Goal: Information Seeking & Learning: Understand process/instructions

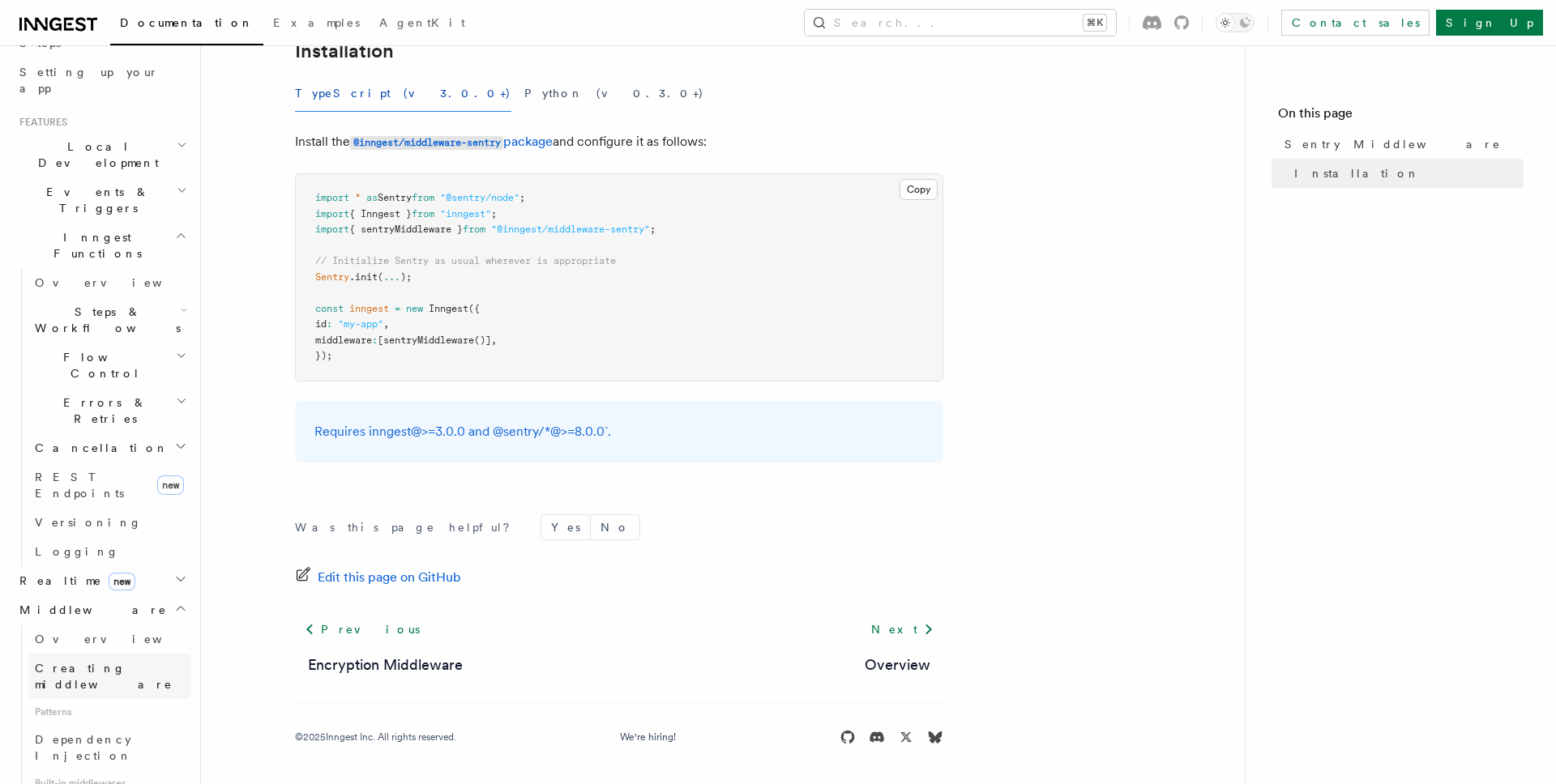
scroll to position [334, 0]
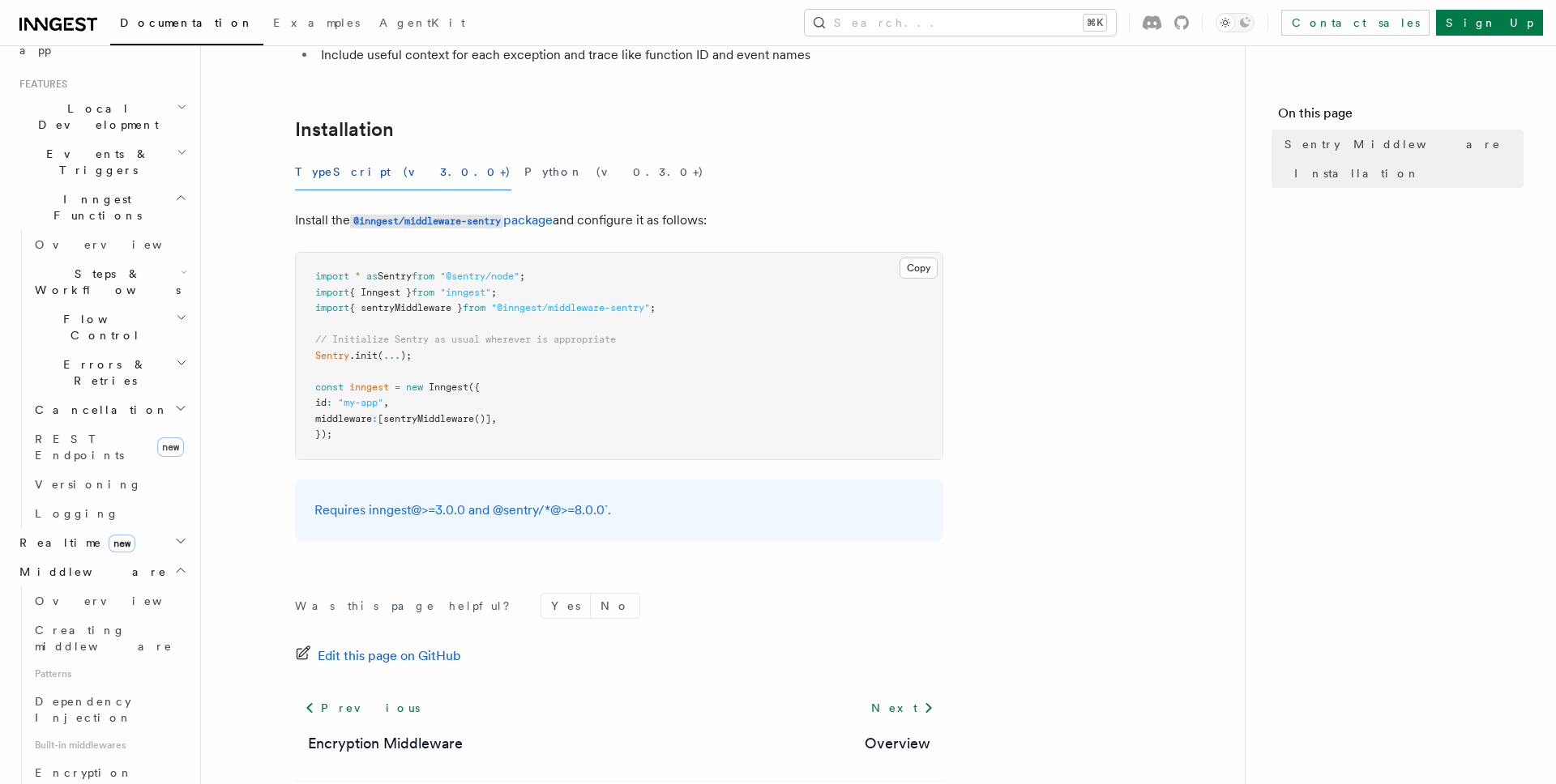
scroll to position [284, 0]
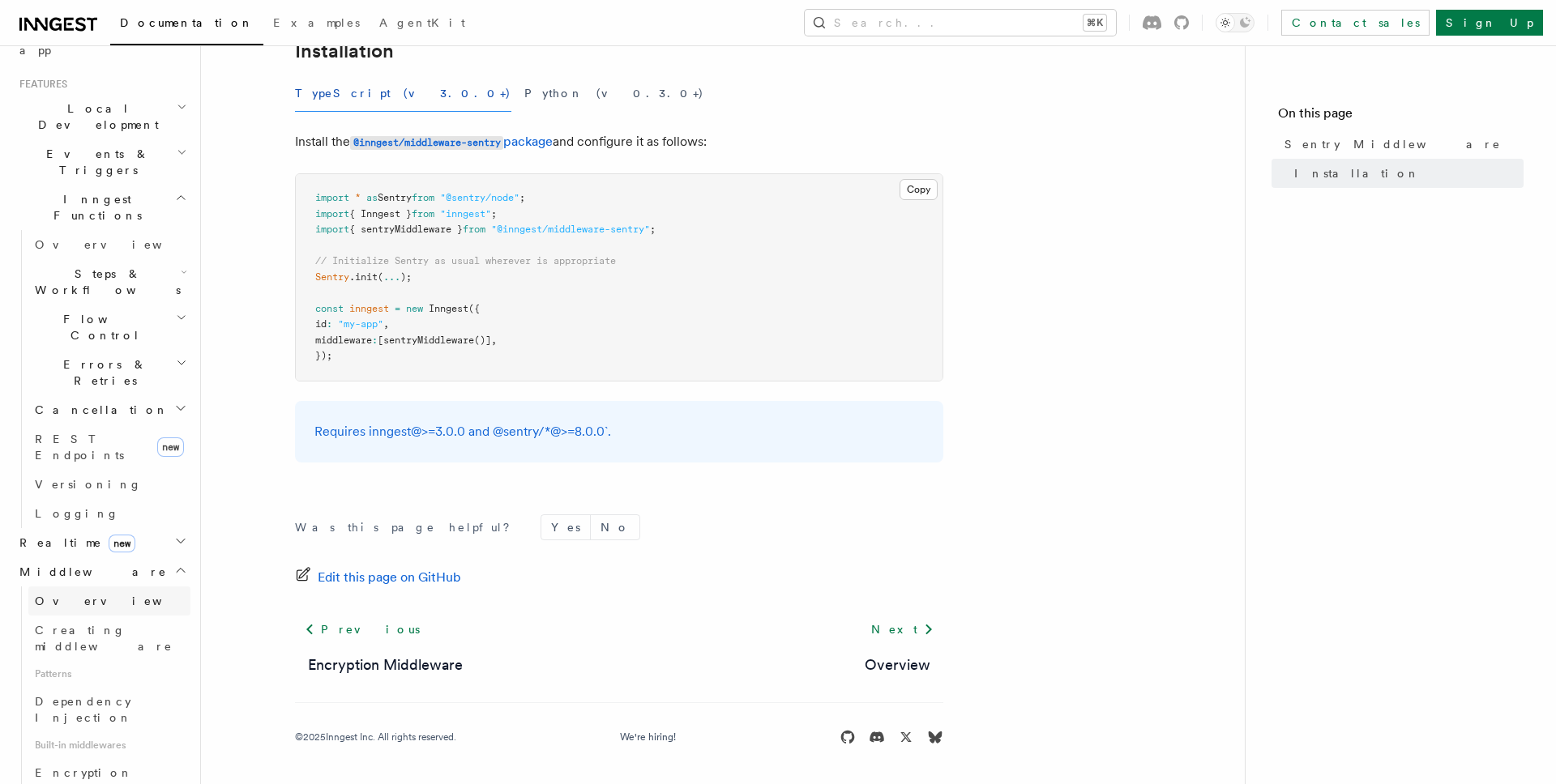
click at [87, 587] on link "Overview" at bounding box center [110, 601] width 162 height 30
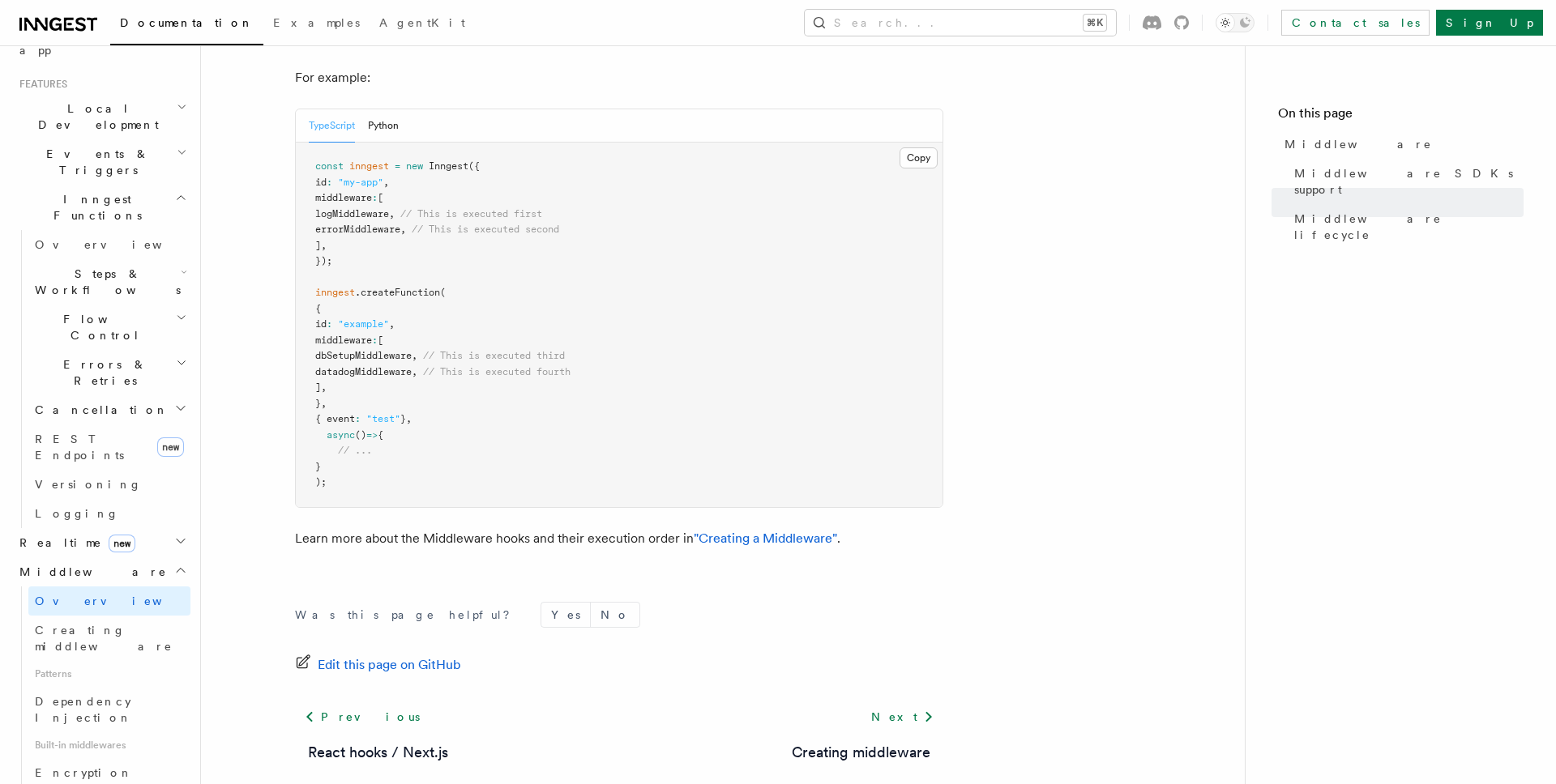
scroll to position [894, 0]
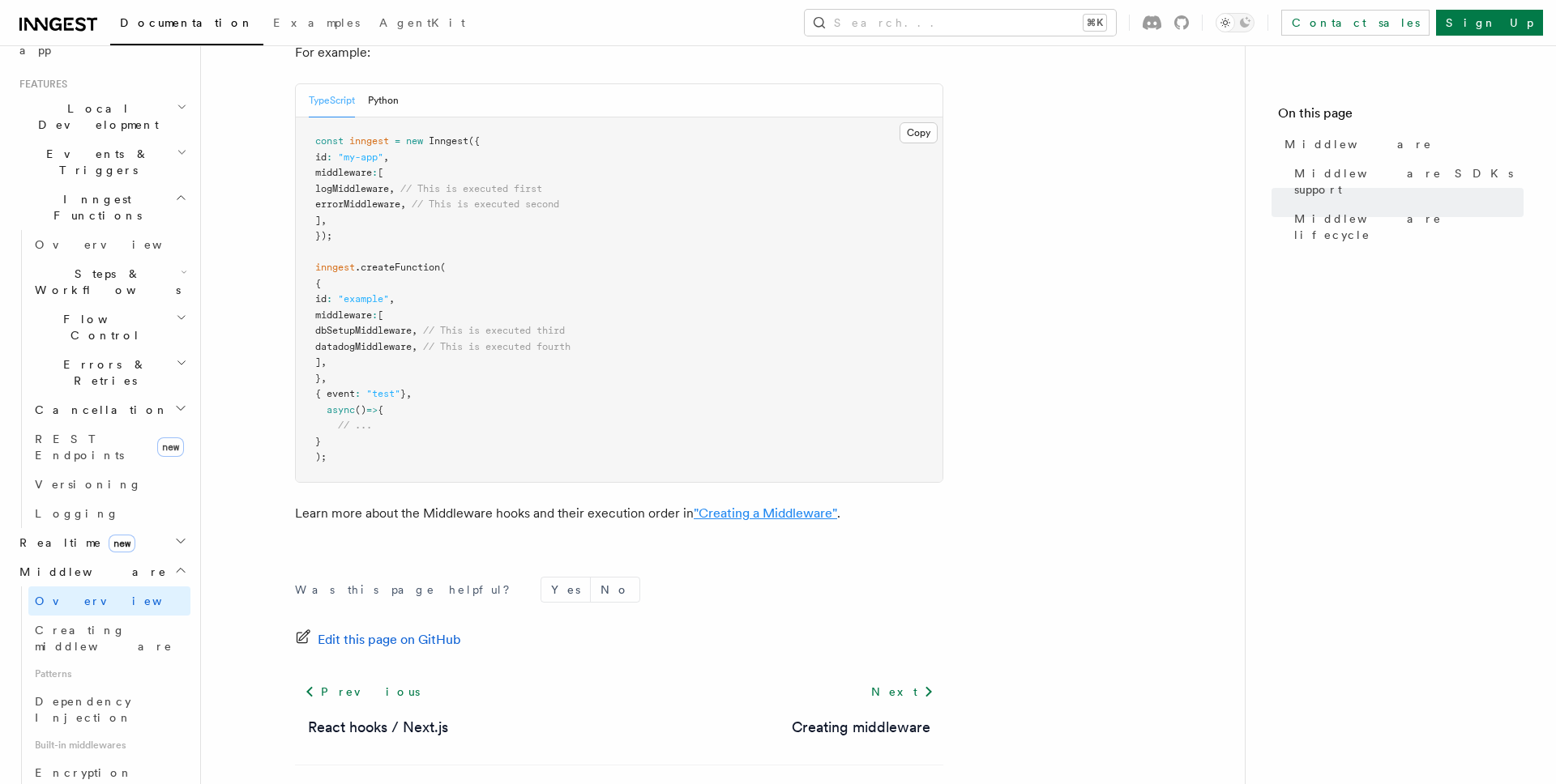
click at [761, 505] on link ""Creating a Middleware"" at bounding box center [765, 513] width 143 height 15
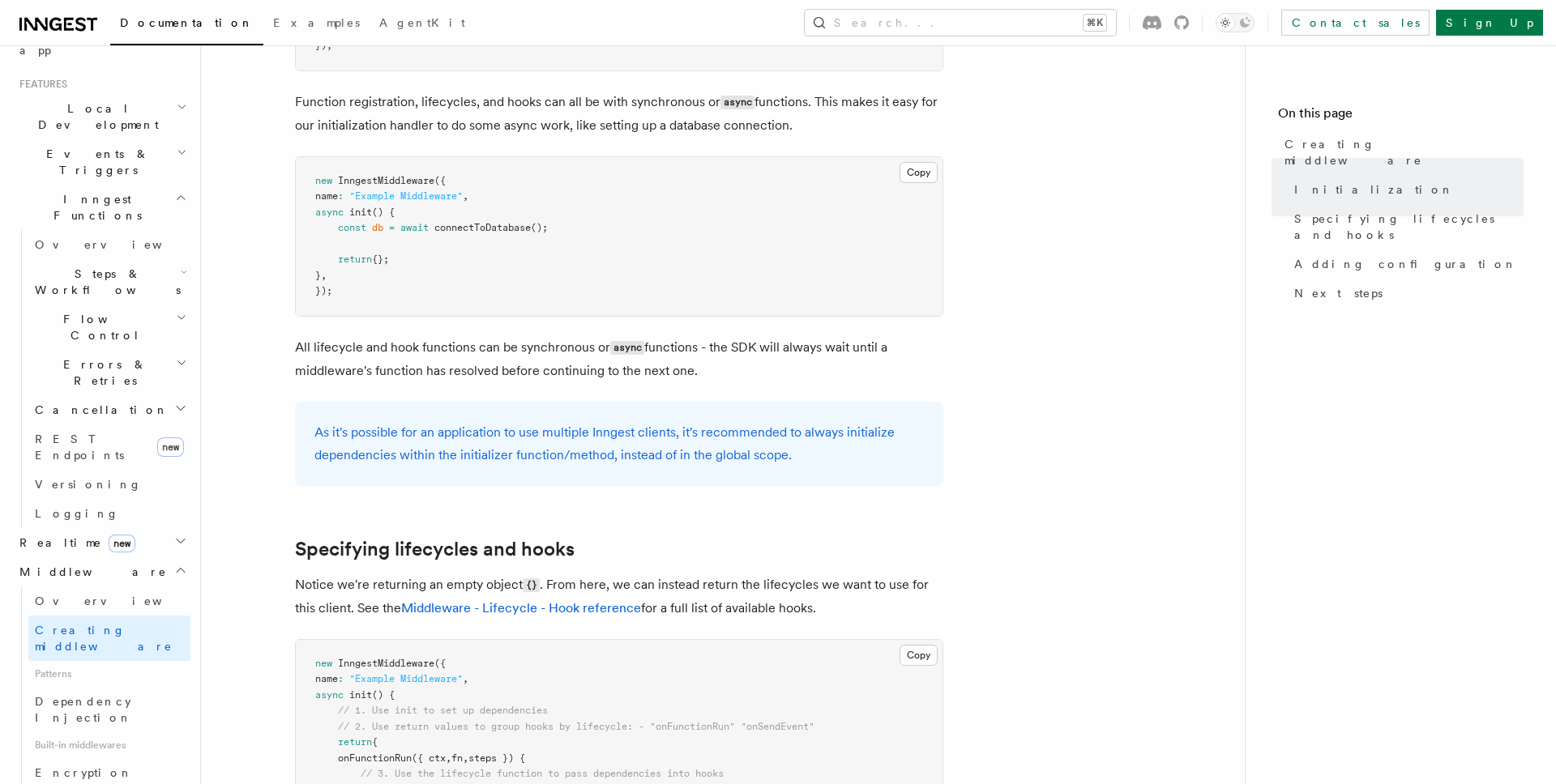
scroll to position [874, 0]
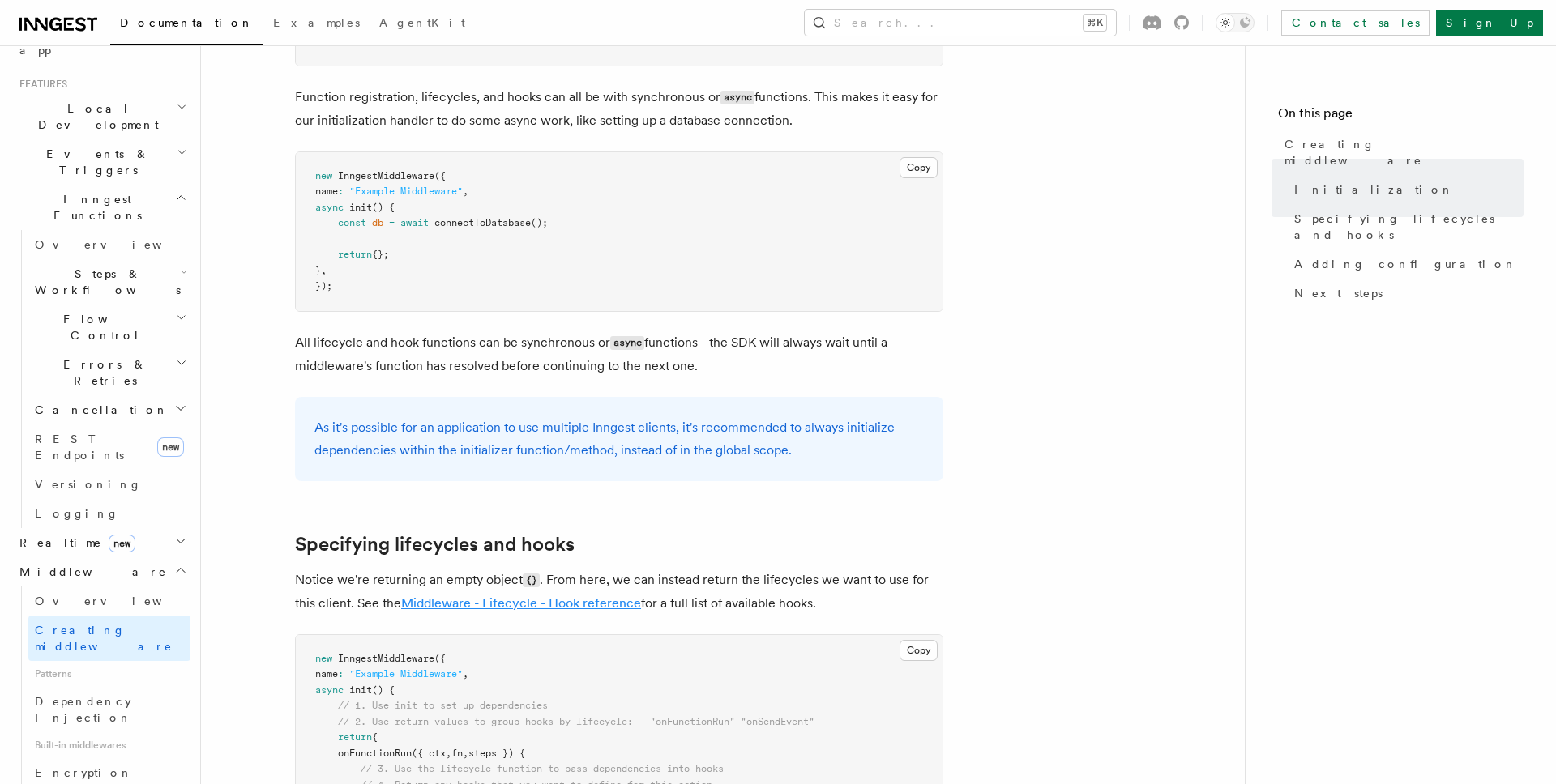
click at [541, 604] on link "Middleware - Lifecycle - Hook reference" at bounding box center [520, 603] width 239 height 15
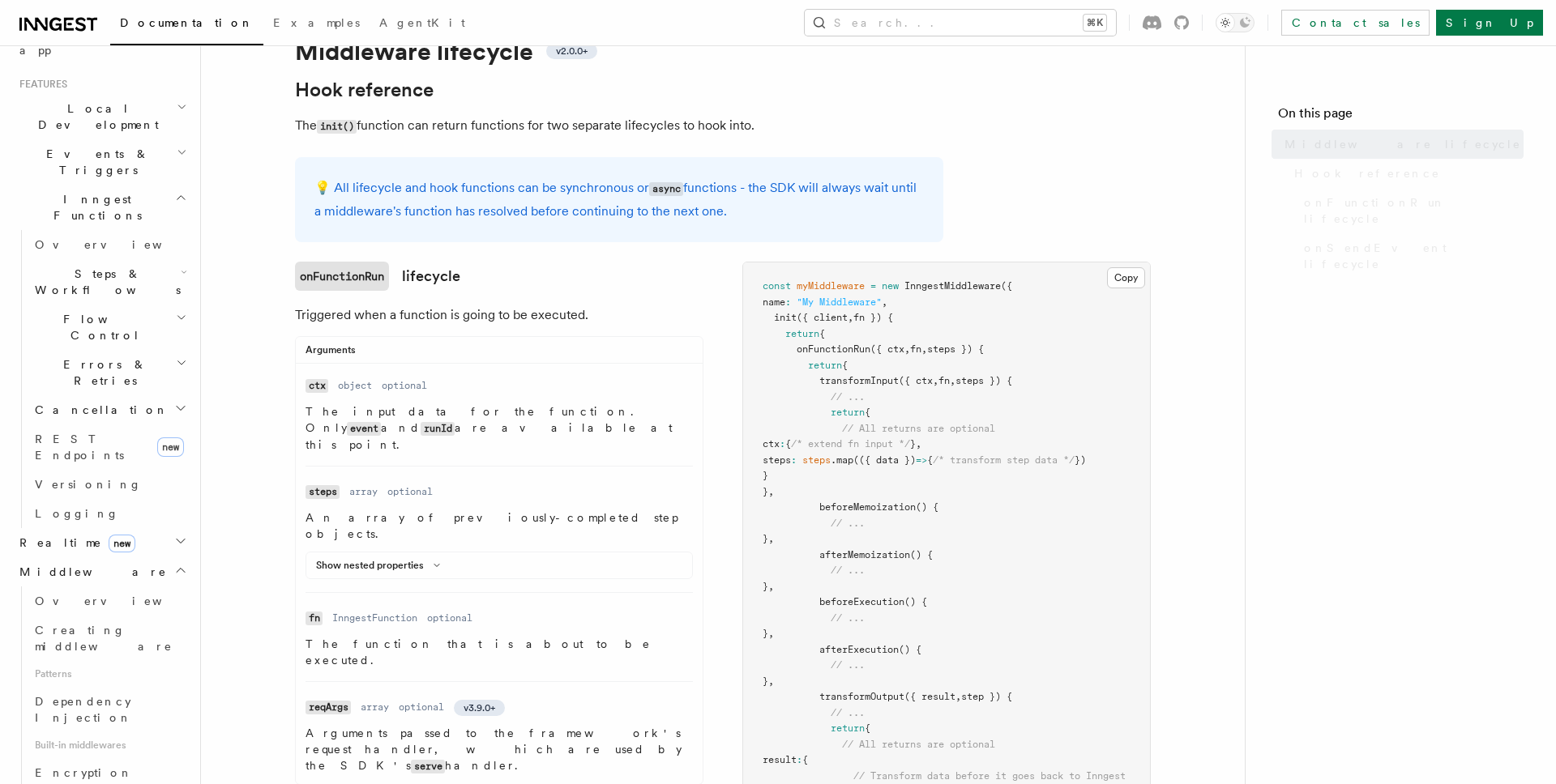
scroll to position [72, 0]
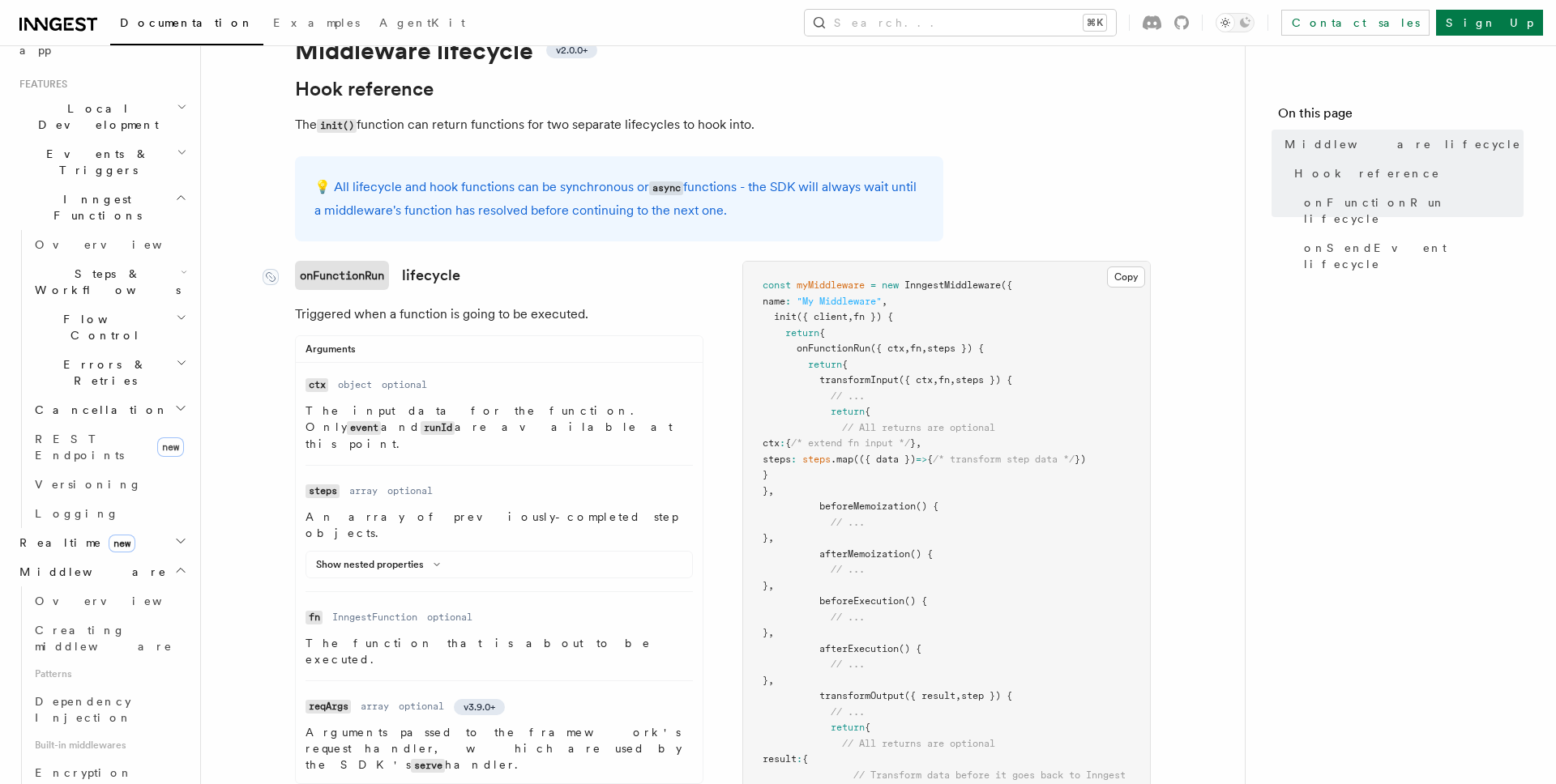
click at [316, 279] on code "onFunctionRun" at bounding box center [342, 276] width 94 height 30
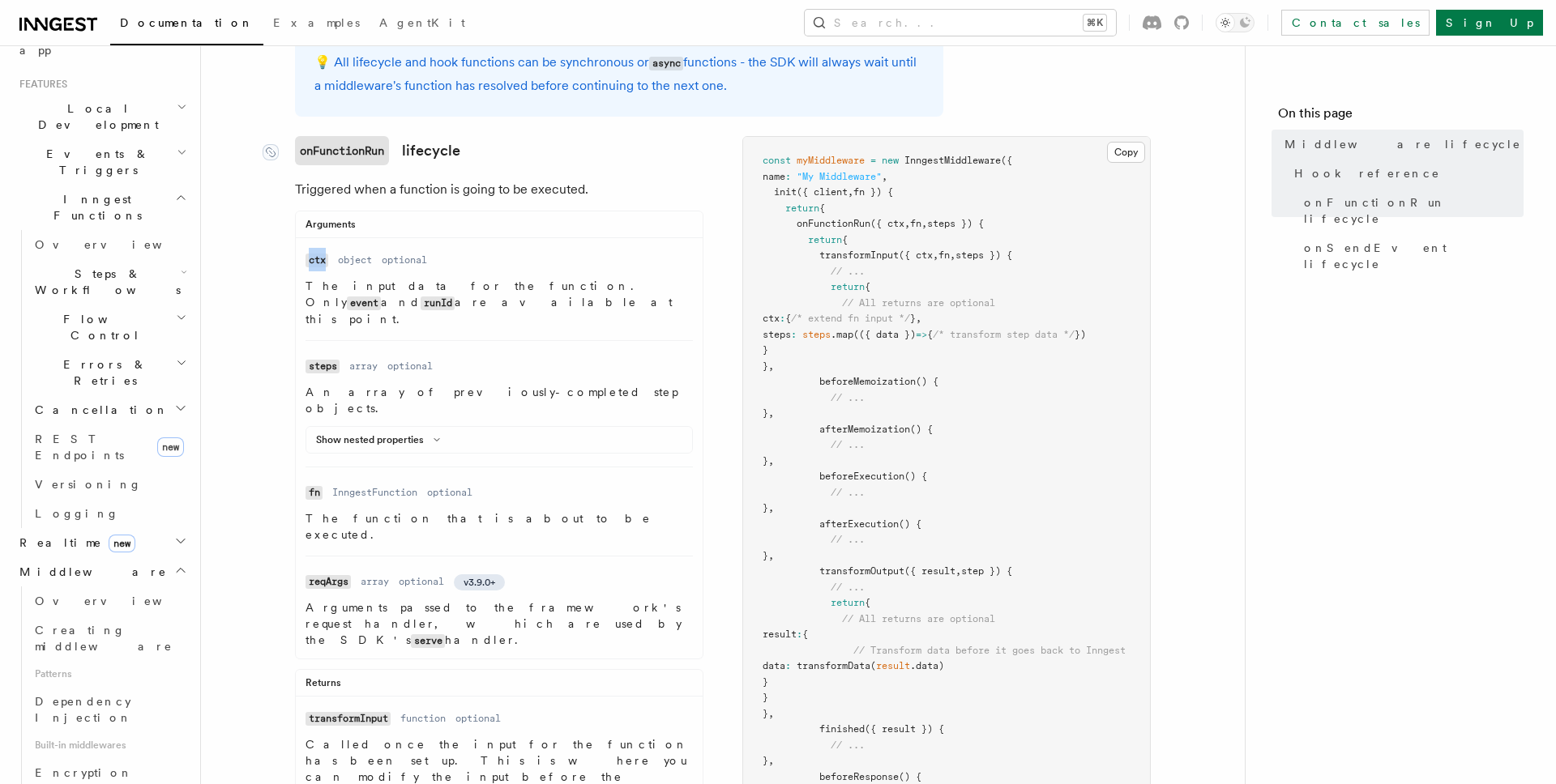
click at [316, 279] on dl "Name ctx Type object Required optional Description The input data for the funct…" at bounding box center [499, 287] width 387 height 79
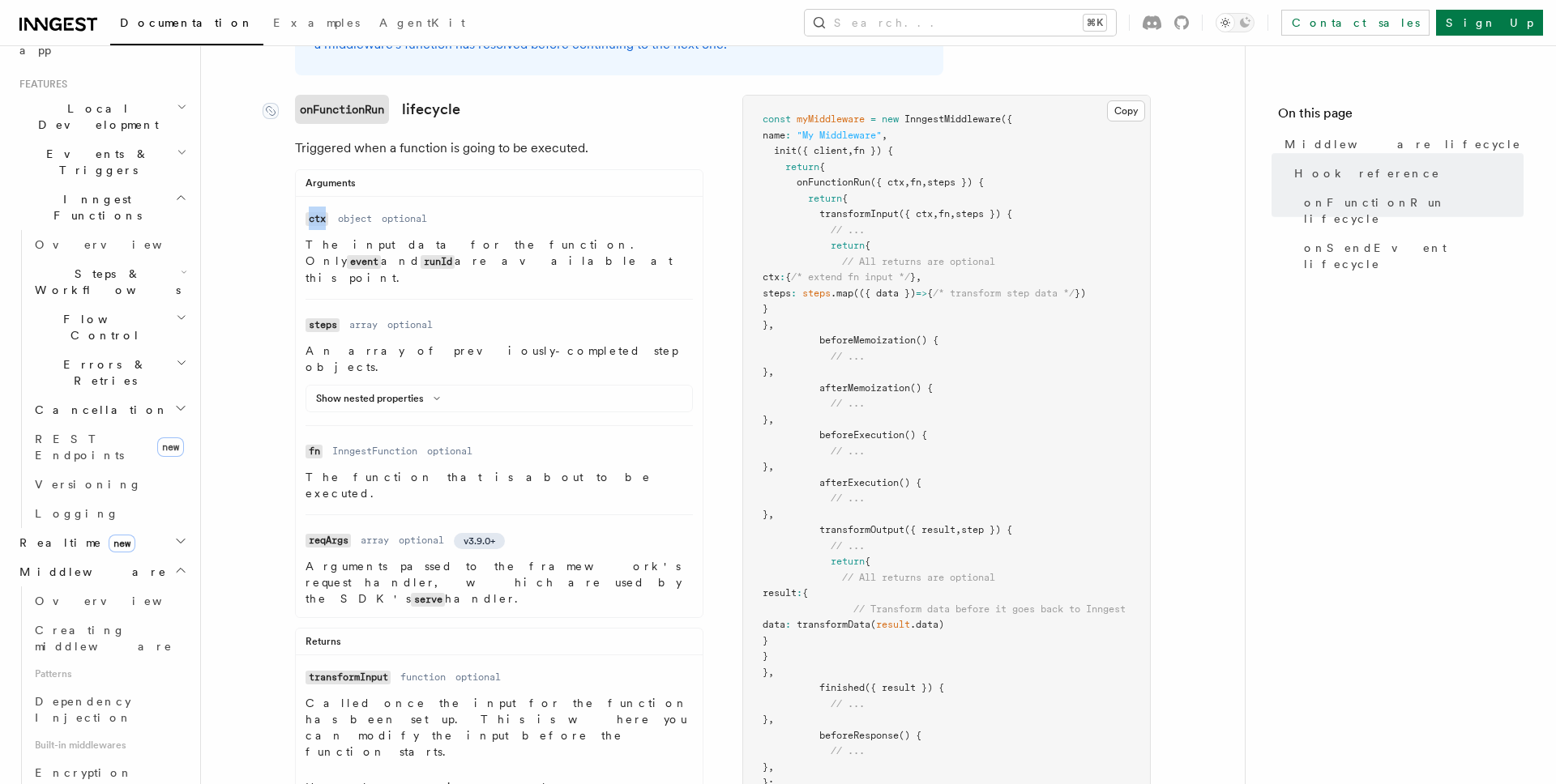
scroll to position [256, 0]
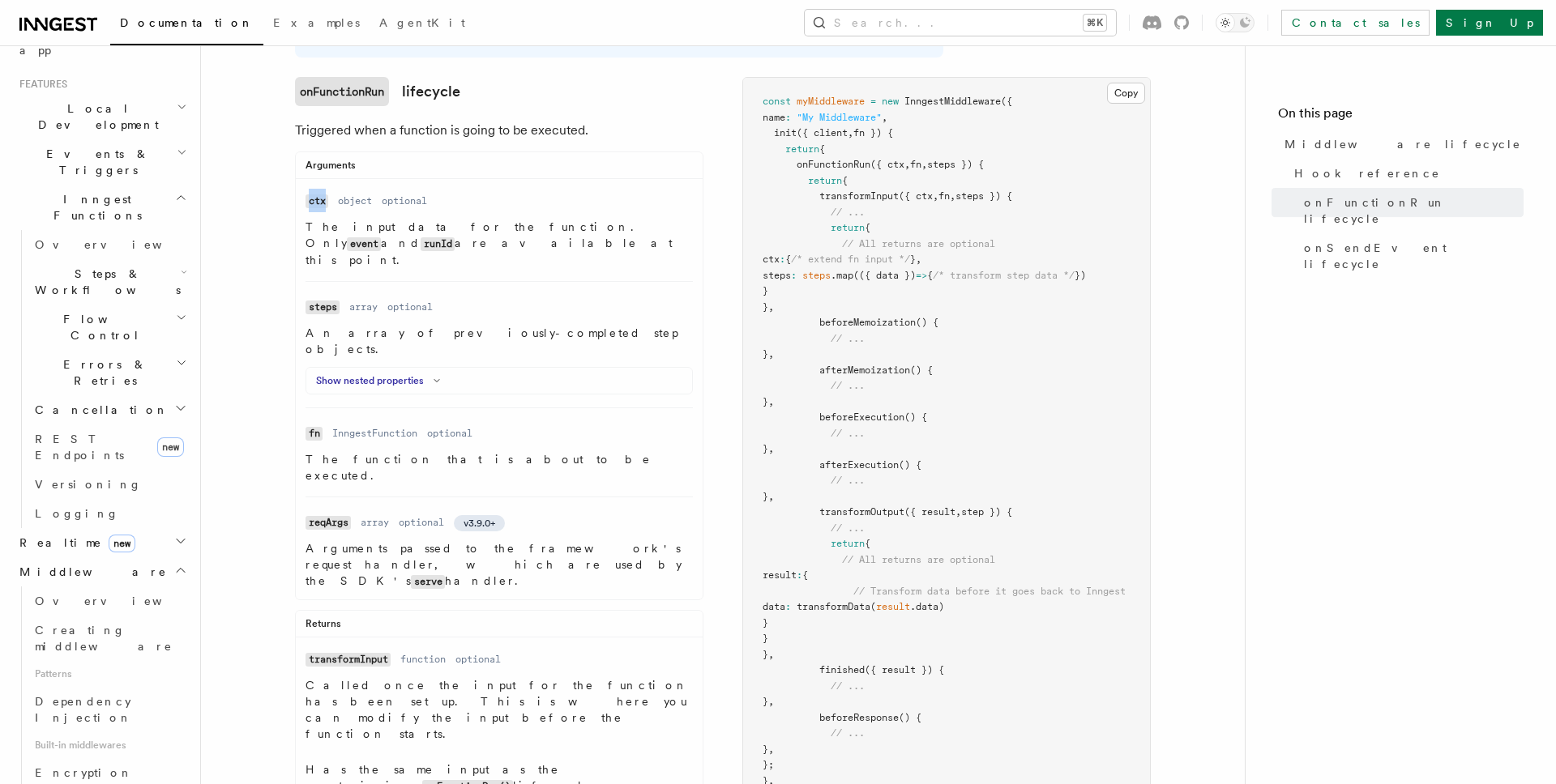
click at [435, 380] on polyline at bounding box center [436, 381] width 5 height 3
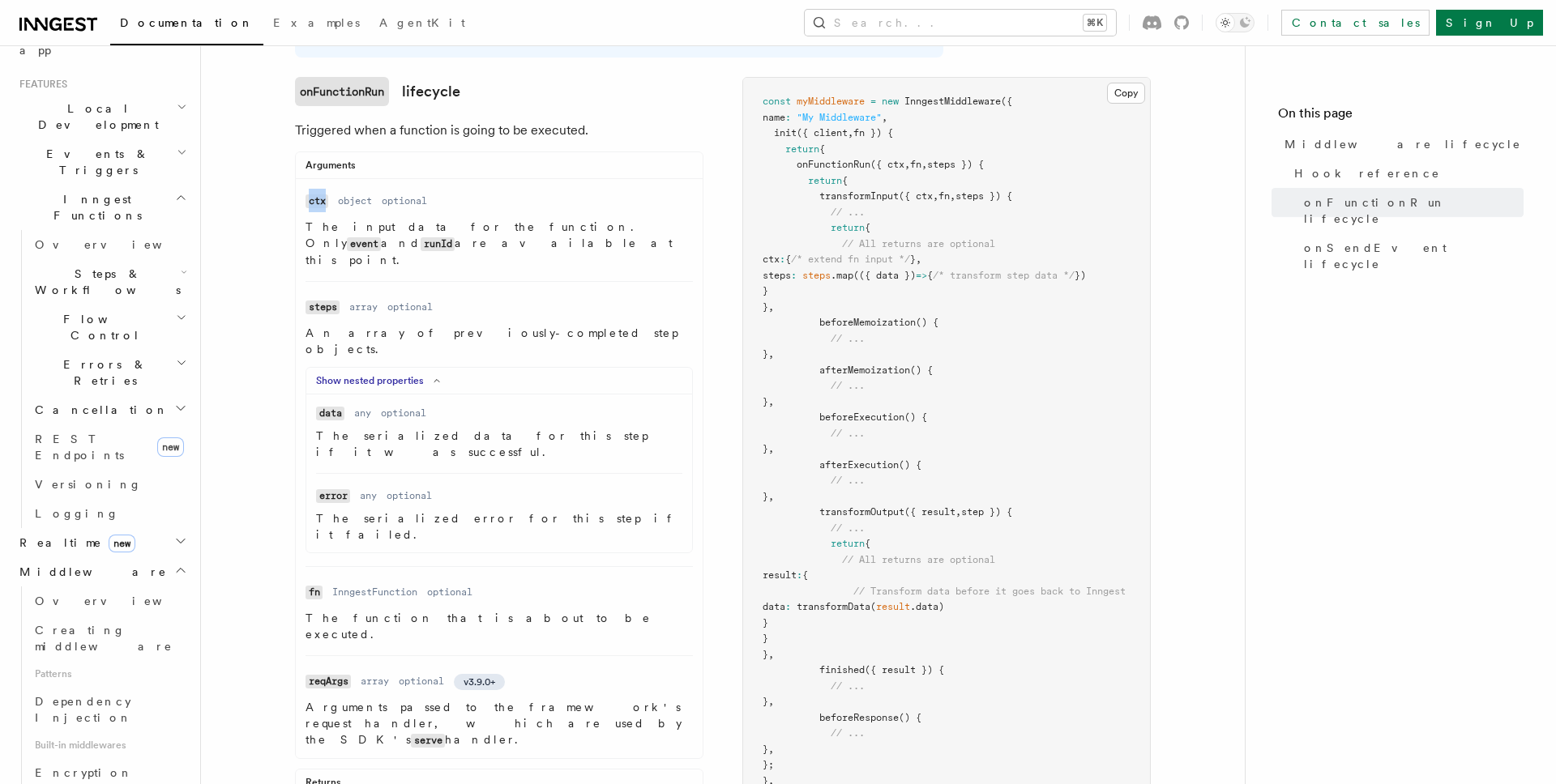
click at [435, 376] on icon at bounding box center [437, 381] width 19 height 10
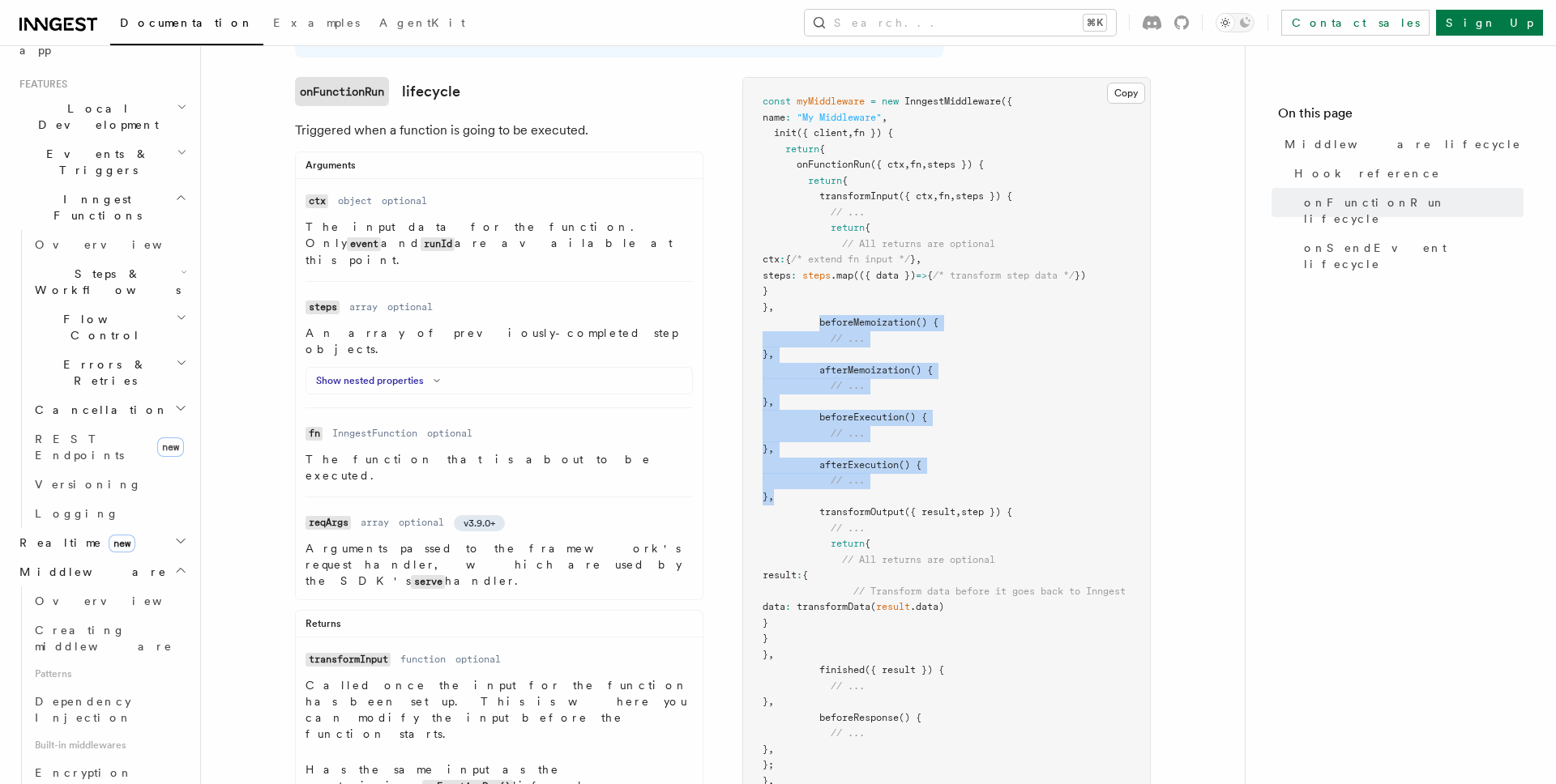
drag, startPoint x: 820, startPoint y: 323, endPoint x: 936, endPoint y: 491, distance: 204.2
click at [936, 491] on pre "const myMiddleware = new InngestMiddleware ({ name : "My Middleware" , init ({ …" at bounding box center [946, 465] width 406 height 775
click at [842, 418] on span "beforeExecution" at bounding box center [861, 418] width 85 height 11
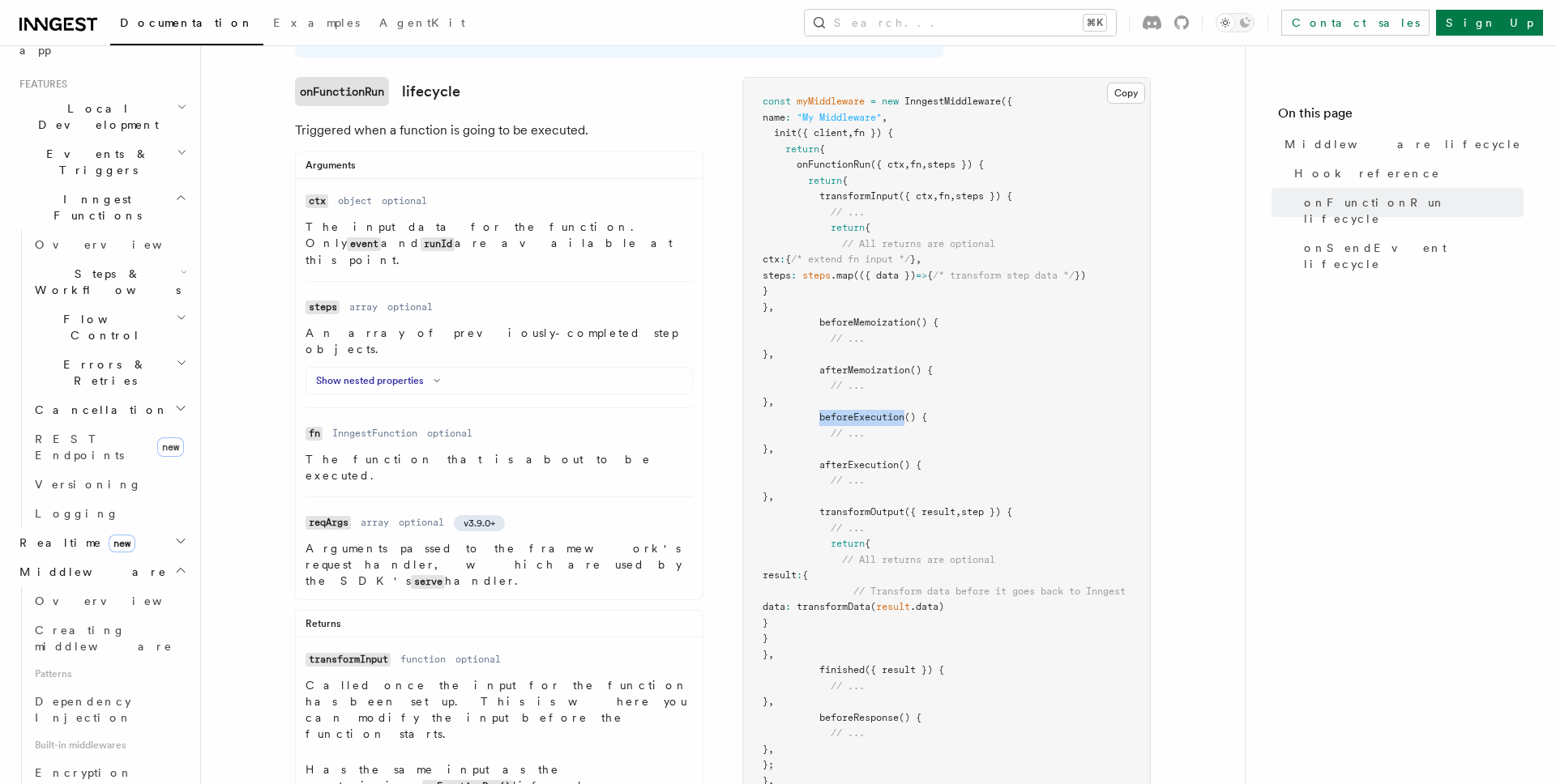
click at [842, 418] on span "beforeExecution" at bounding box center [861, 418] width 85 height 11
click at [851, 464] on span "afterExecution" at bounding box center [859, 465] width 79 height 11
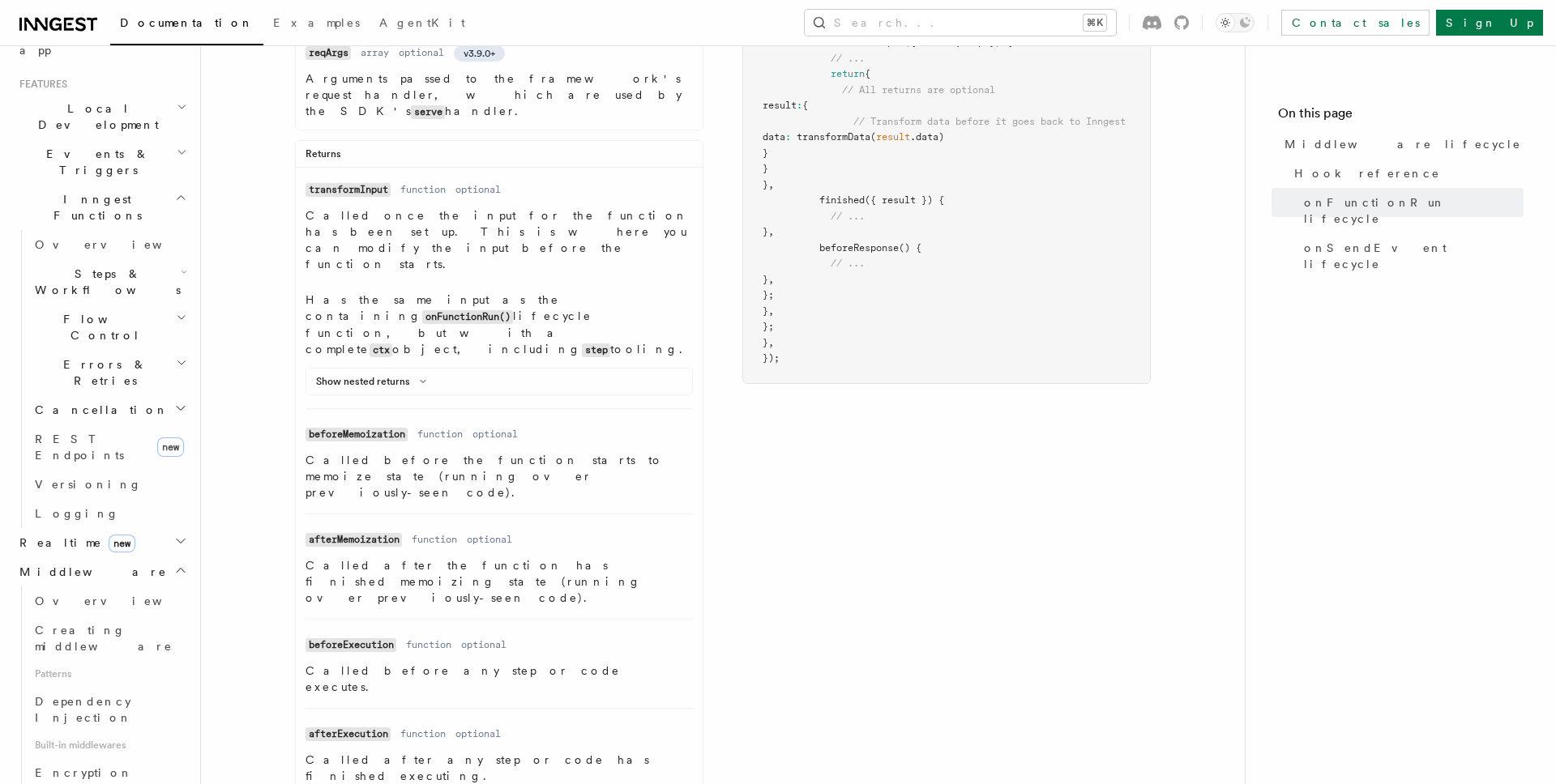
scroll to position [726, 0]
drag, startPoint x: 306, startPoint y: 584, endPoint x: 596, endPoint y: 582, distance: 290.0
click at [596, 751] on p "Called after any step or code has finished executing." at bounding box center [499, 767] width 387 height 32
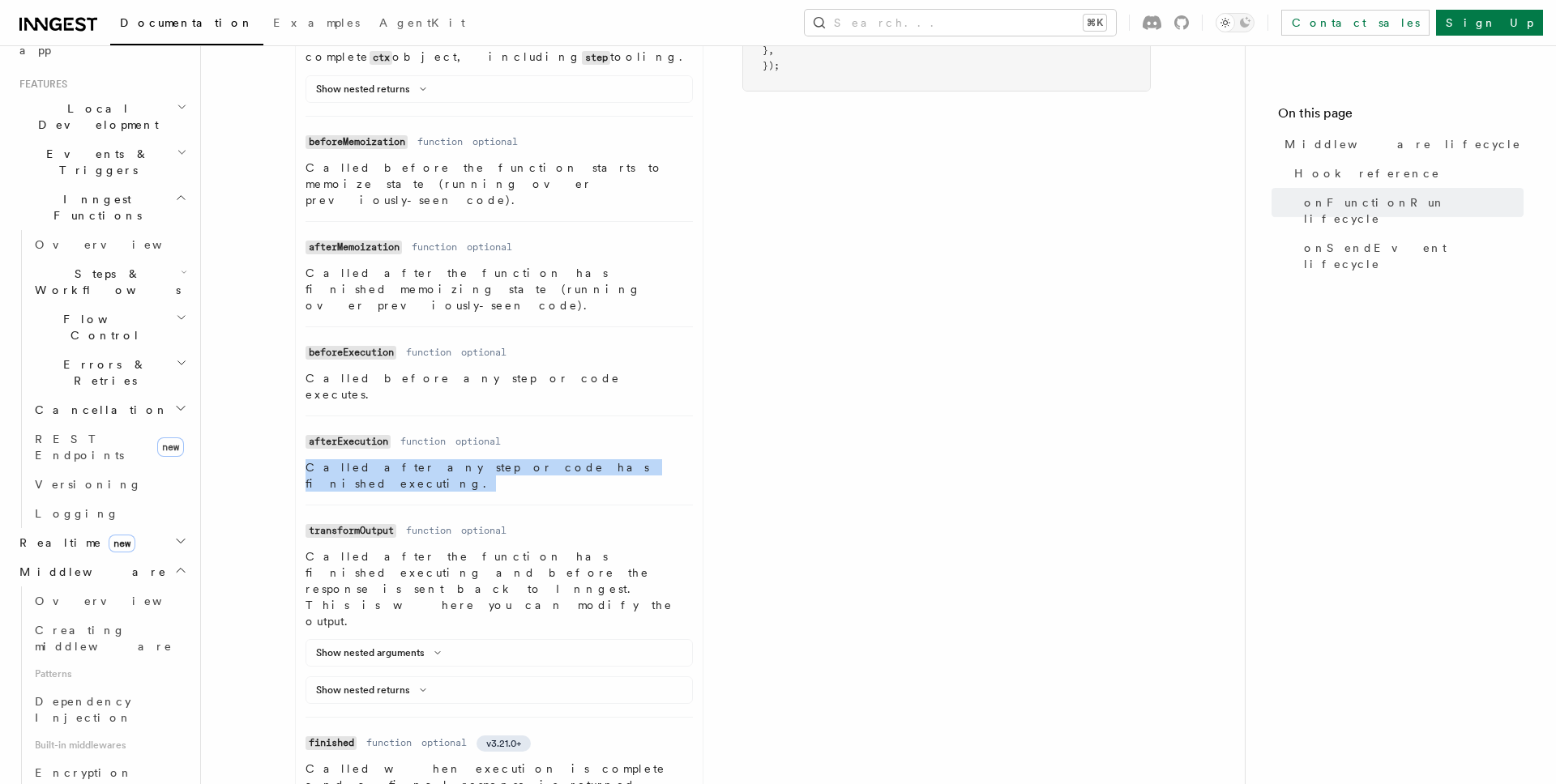
scroll to position [1036, 0]
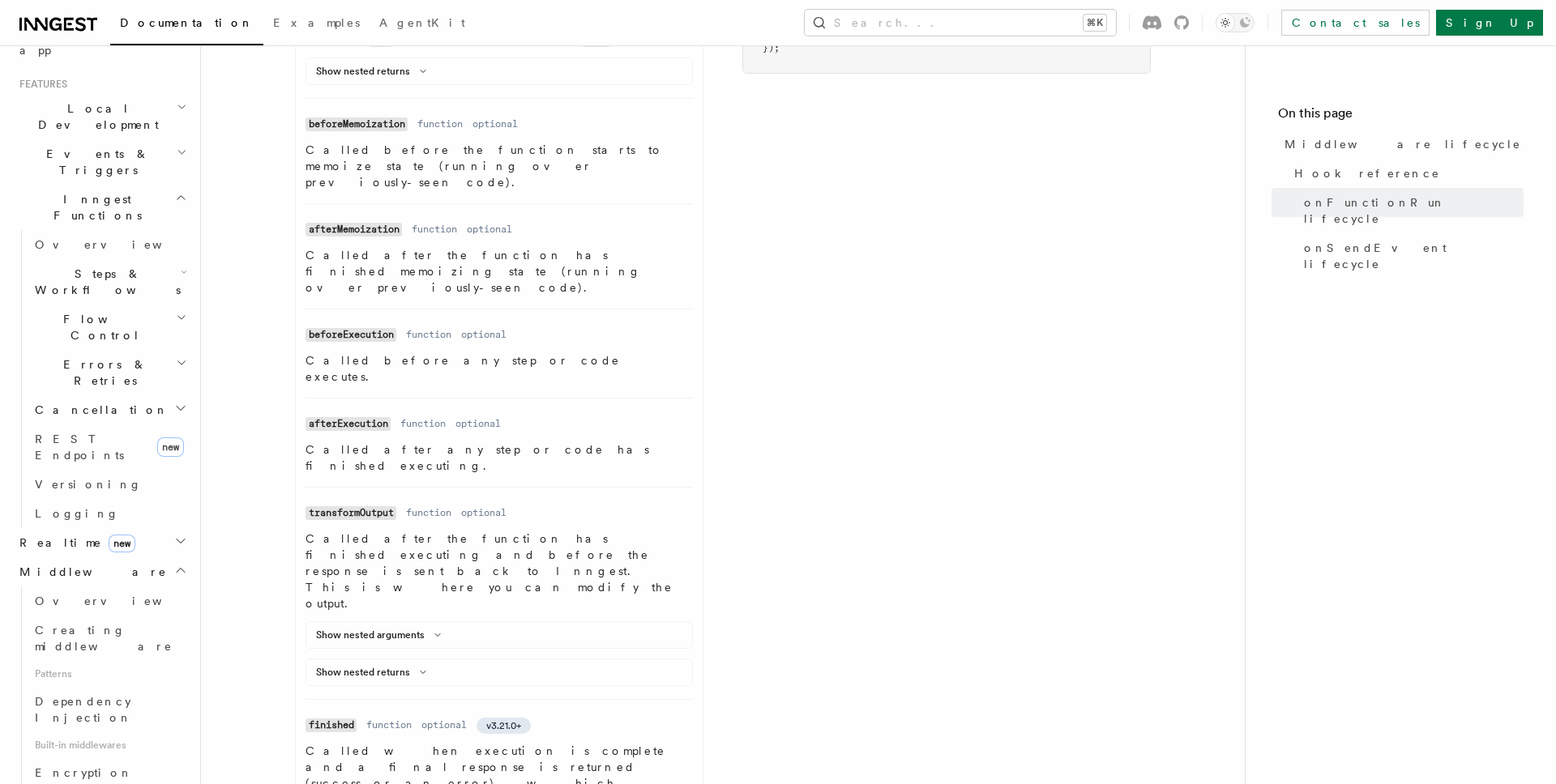
drag, startPoint x: 306, startPoint y: 561, endPoint x: 673, endPoint y: 583, distance: 367.7
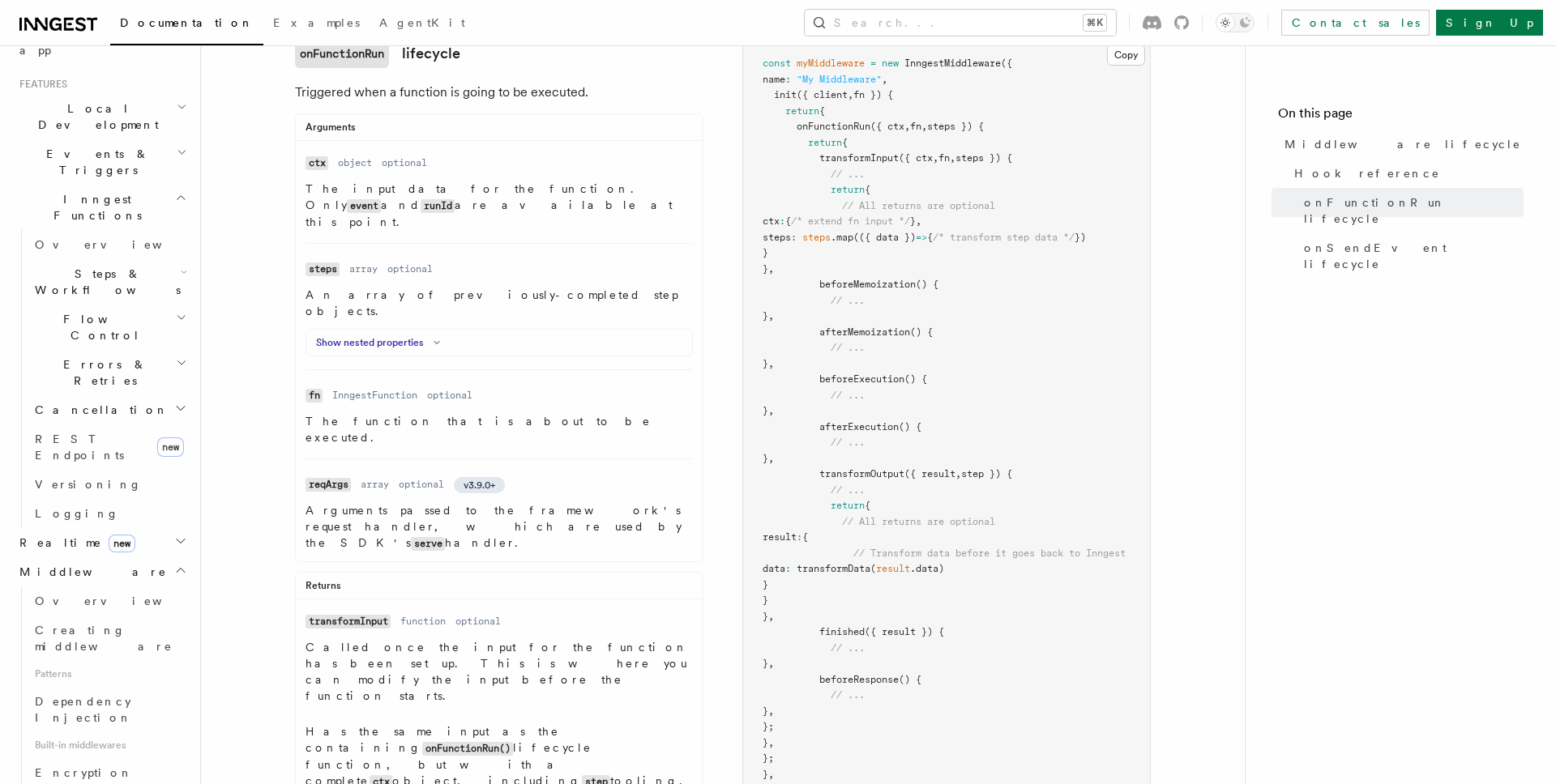
scroll to position [291, 0]
drag, startPoint x: 820, startPoint y: 388, endPoint x: 830, endPoint y: 420, distance: 33.5
click at [830, 420] on code "const myMiddleware = new InngestMiddleware ({ name : "My Middleware" , init ({ …" at bounding box center [944, 429] width 363 height 738
drag, startPoint x: 819, startPoint y: 434, endPoint x: 832, endPoint y: 464, distance: 32.7
click at [832, 464] on pre "const myMiddleware = new InngestMiddleware ({ name : "My Middleware" , init ({ …" at bounding box center [946, 429] width 406 height 775
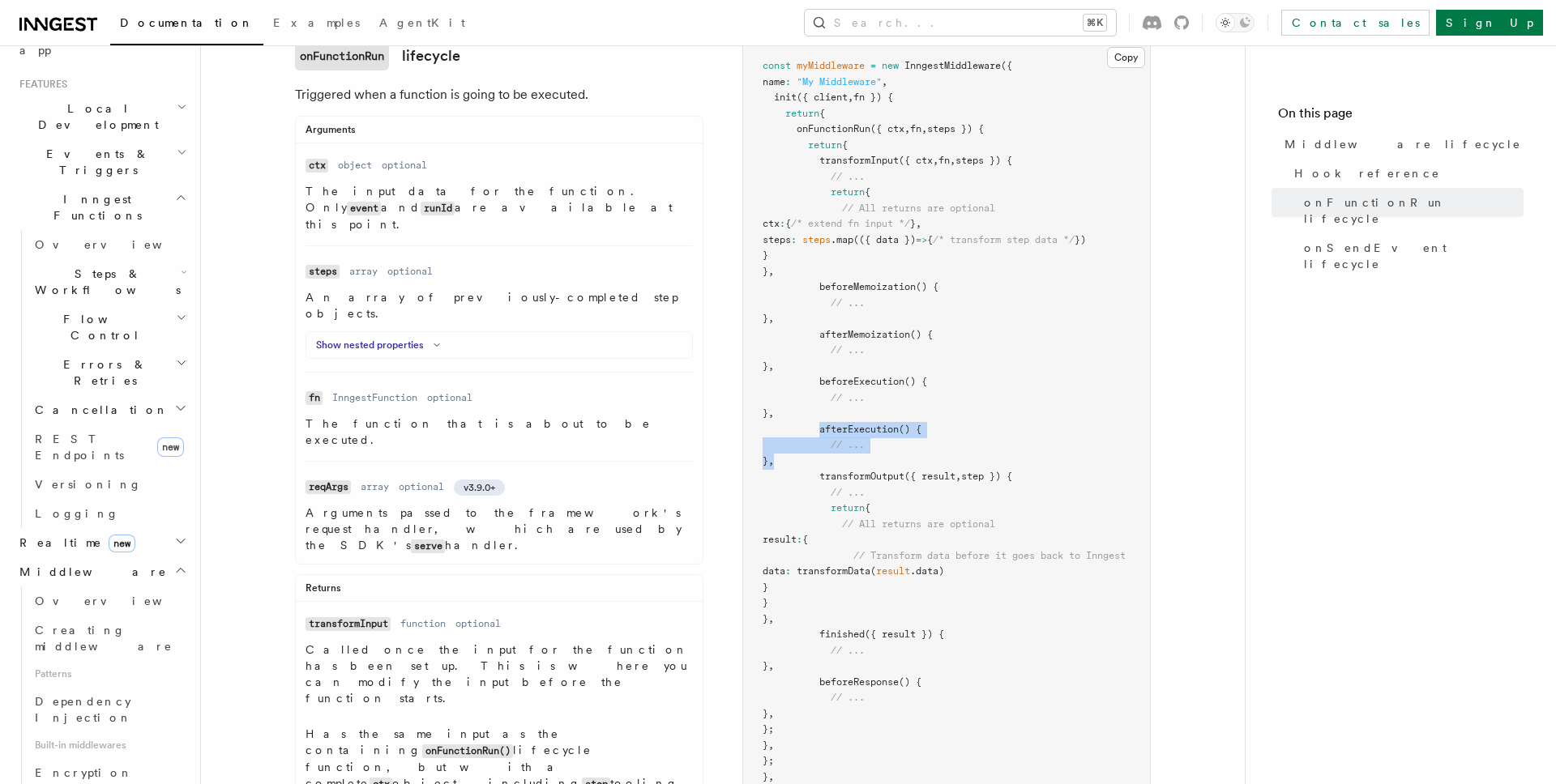
click at [832, 464] on pre "const myMiddleware = new InngestMiddleware ({ name : "My Middleware" , init ({ …" at bounding box center [946, 429] width 406 height 775
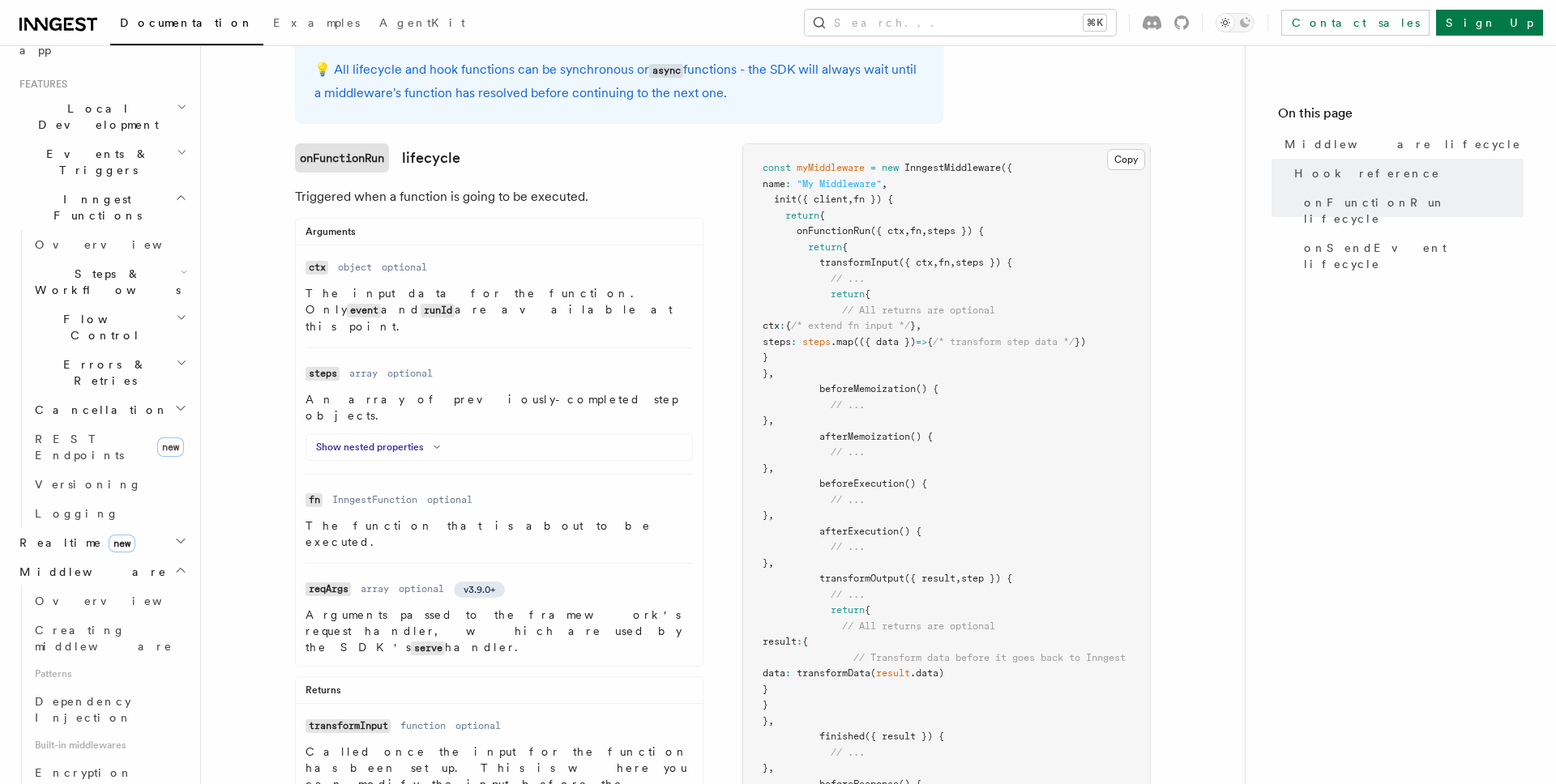
scroll to position [202, 0]
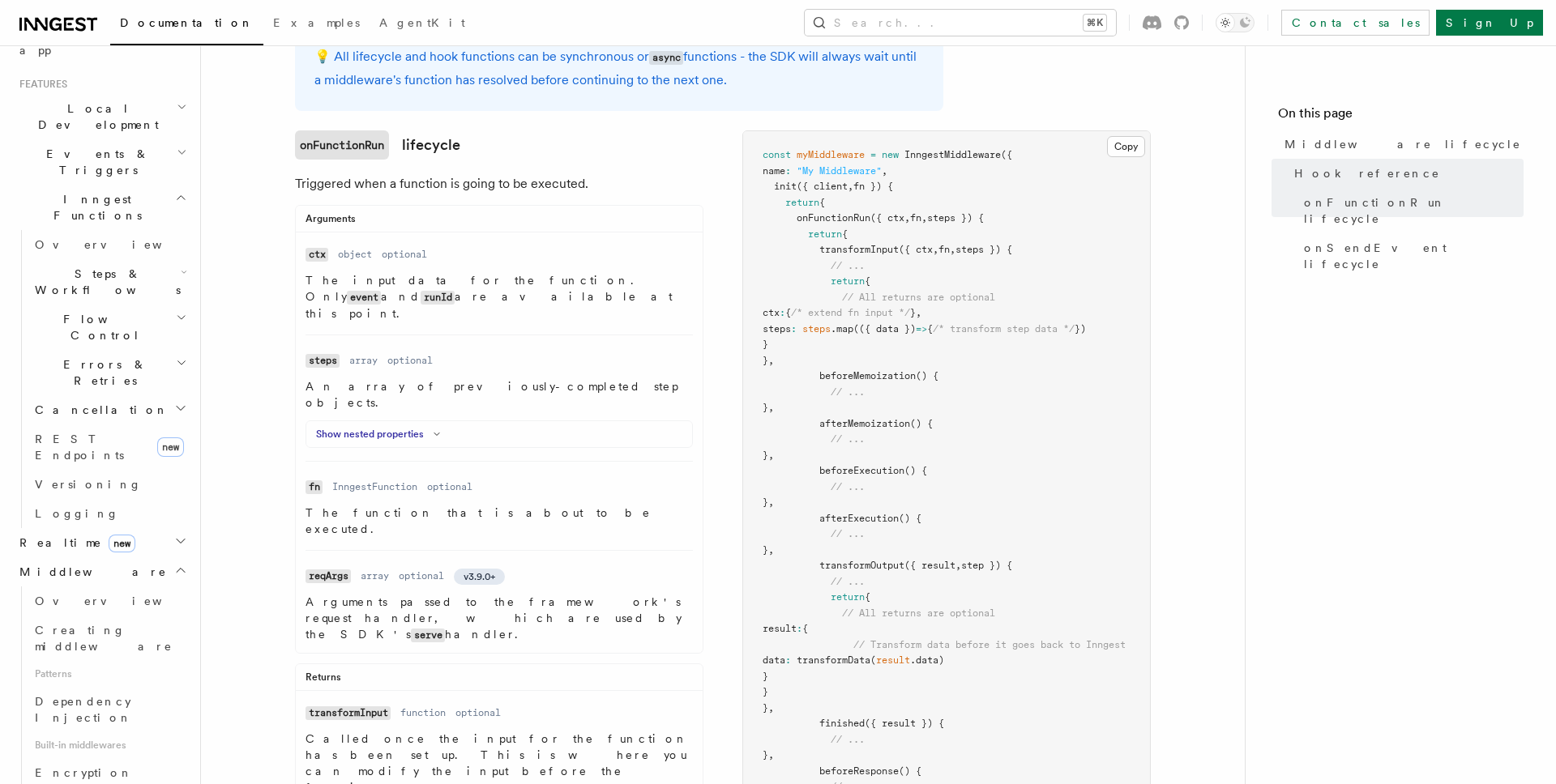
click at [439, 429] on icon at bounding box center [437, 434] width 19 height 10
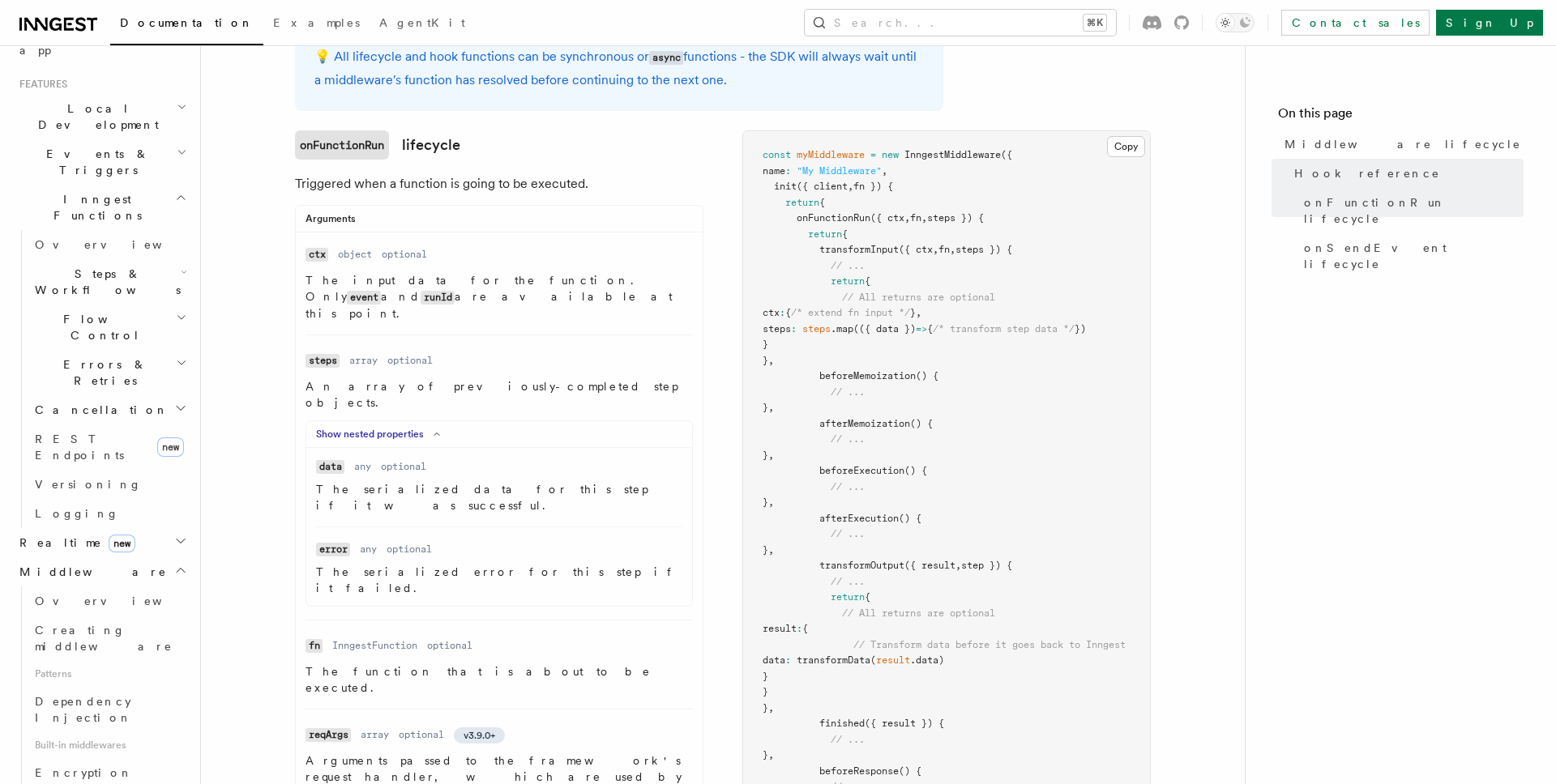
click at [439, 429] on icon at bounding box center [437, 434] width 19 height 10
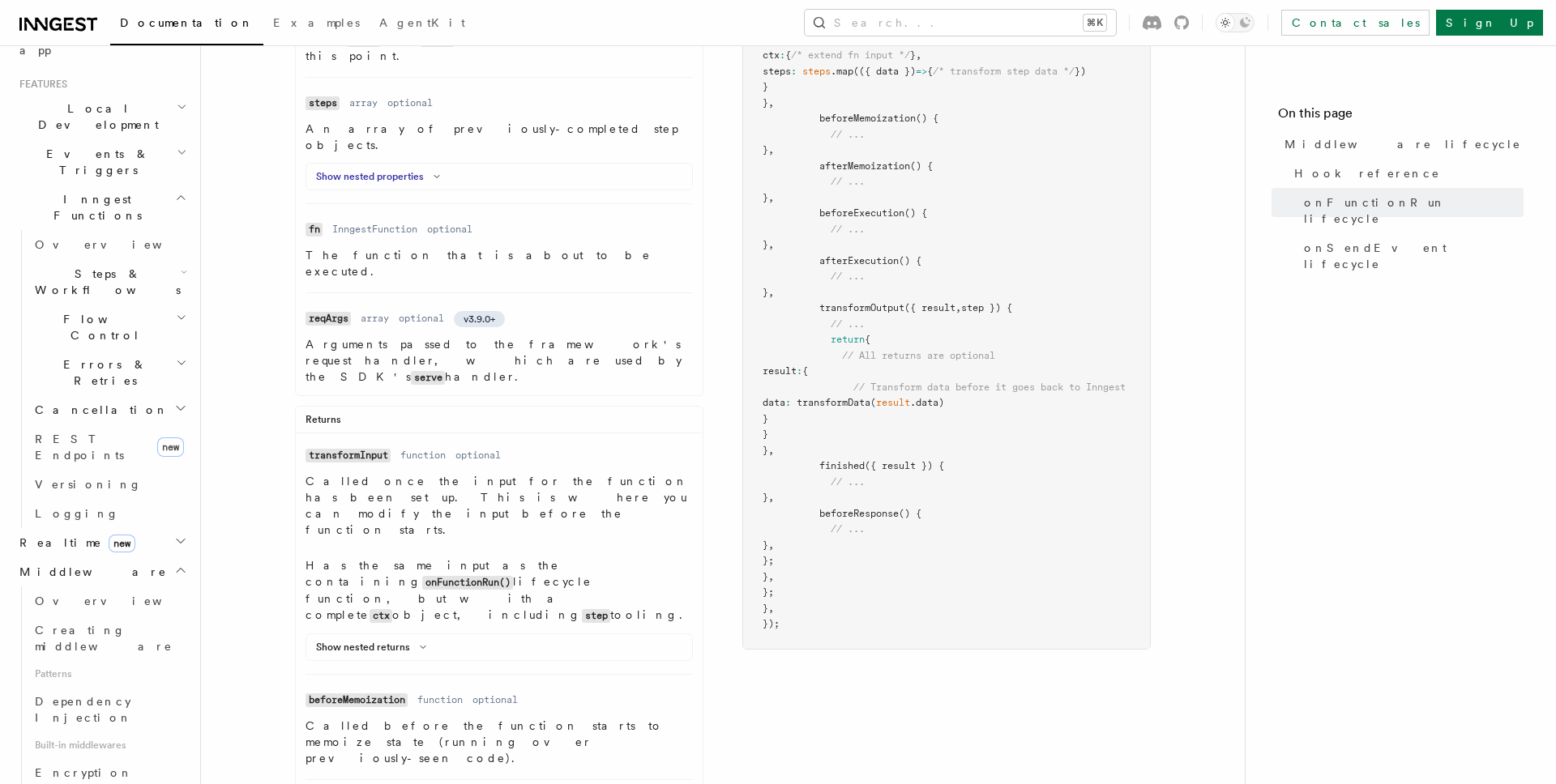
scroll to position [474, 0]
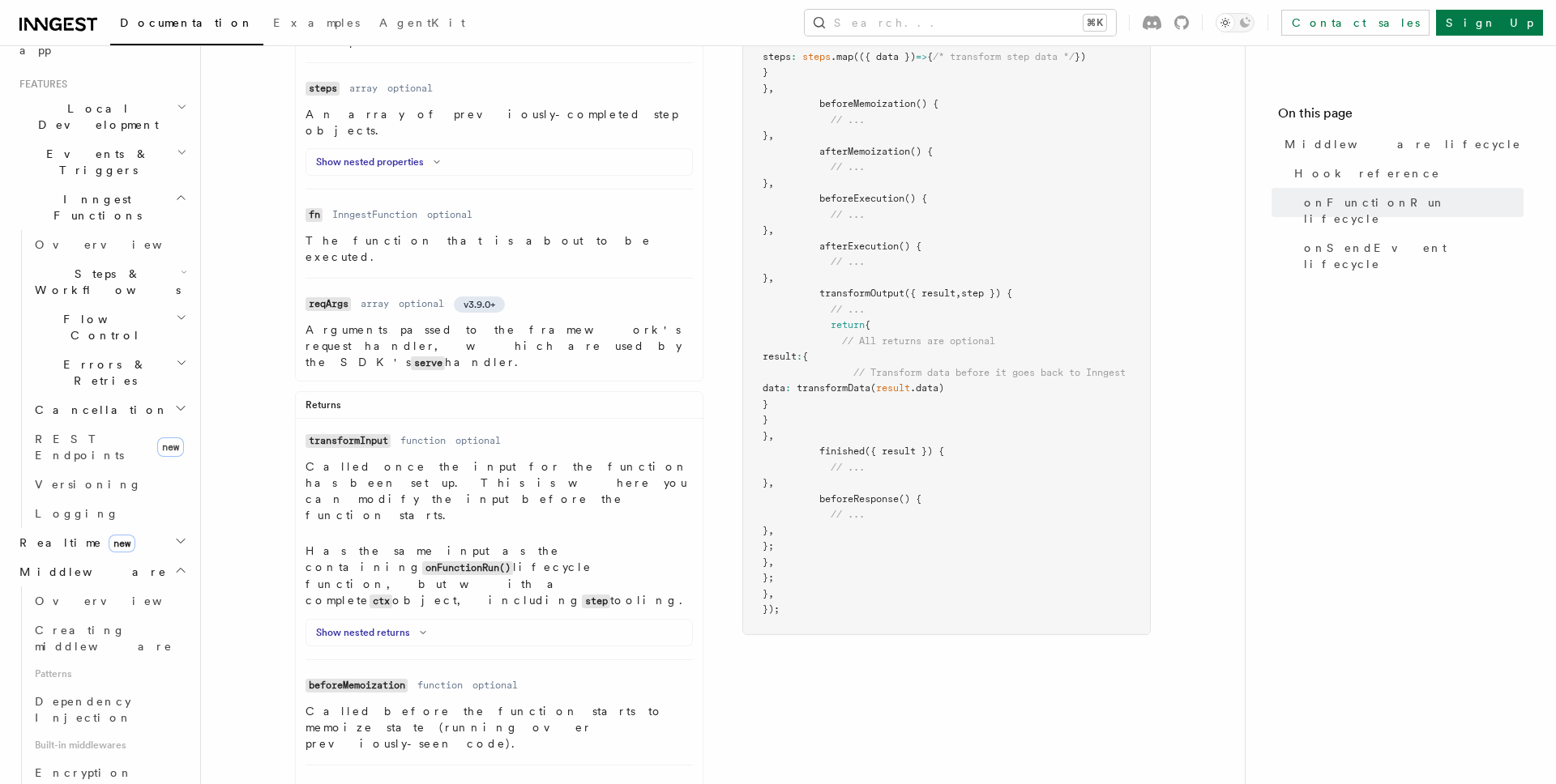
click at [421, 628] on icon at bounding box center [423, 632] width 19 height 10
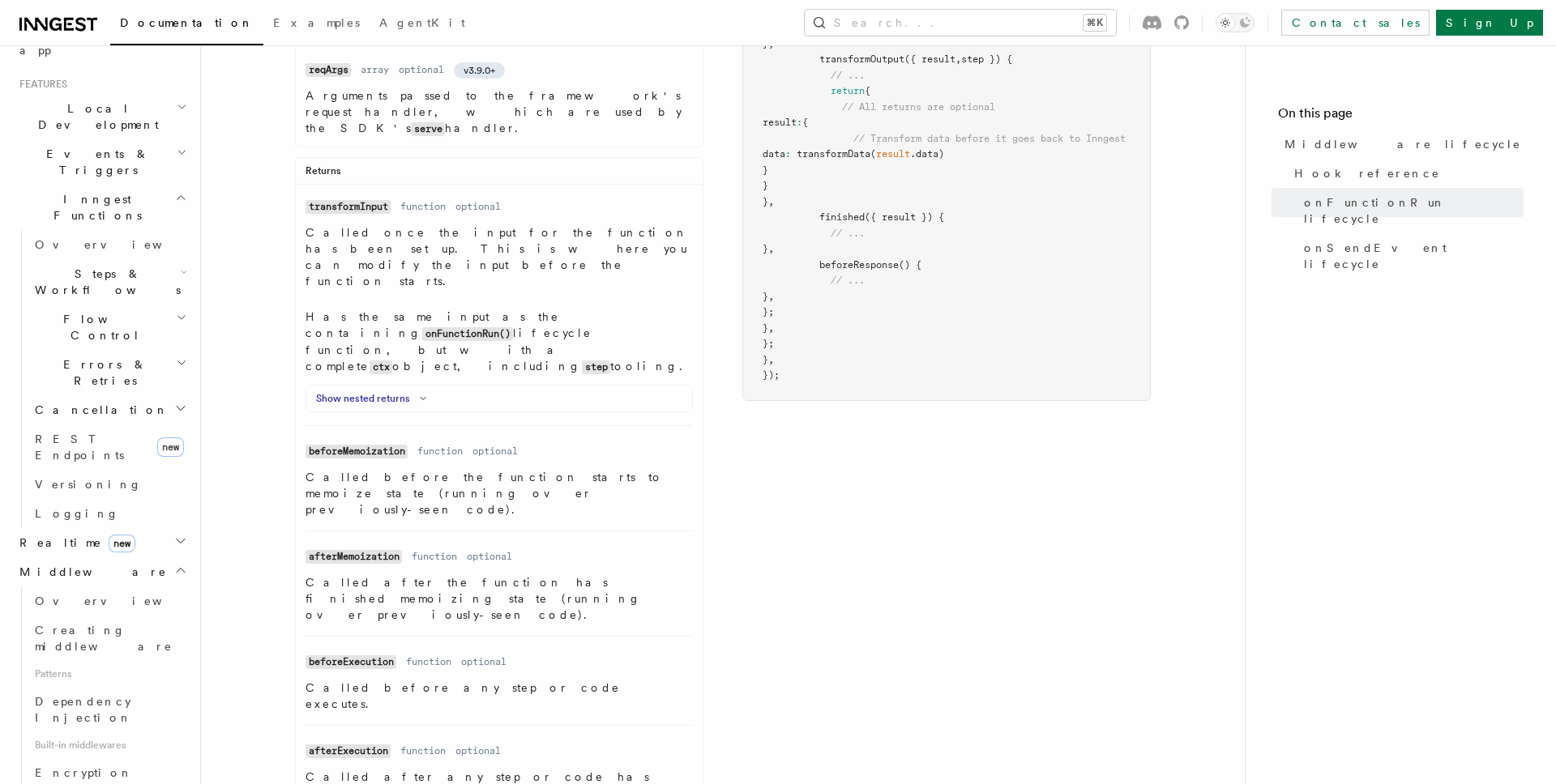
scroll to position [718, 0]
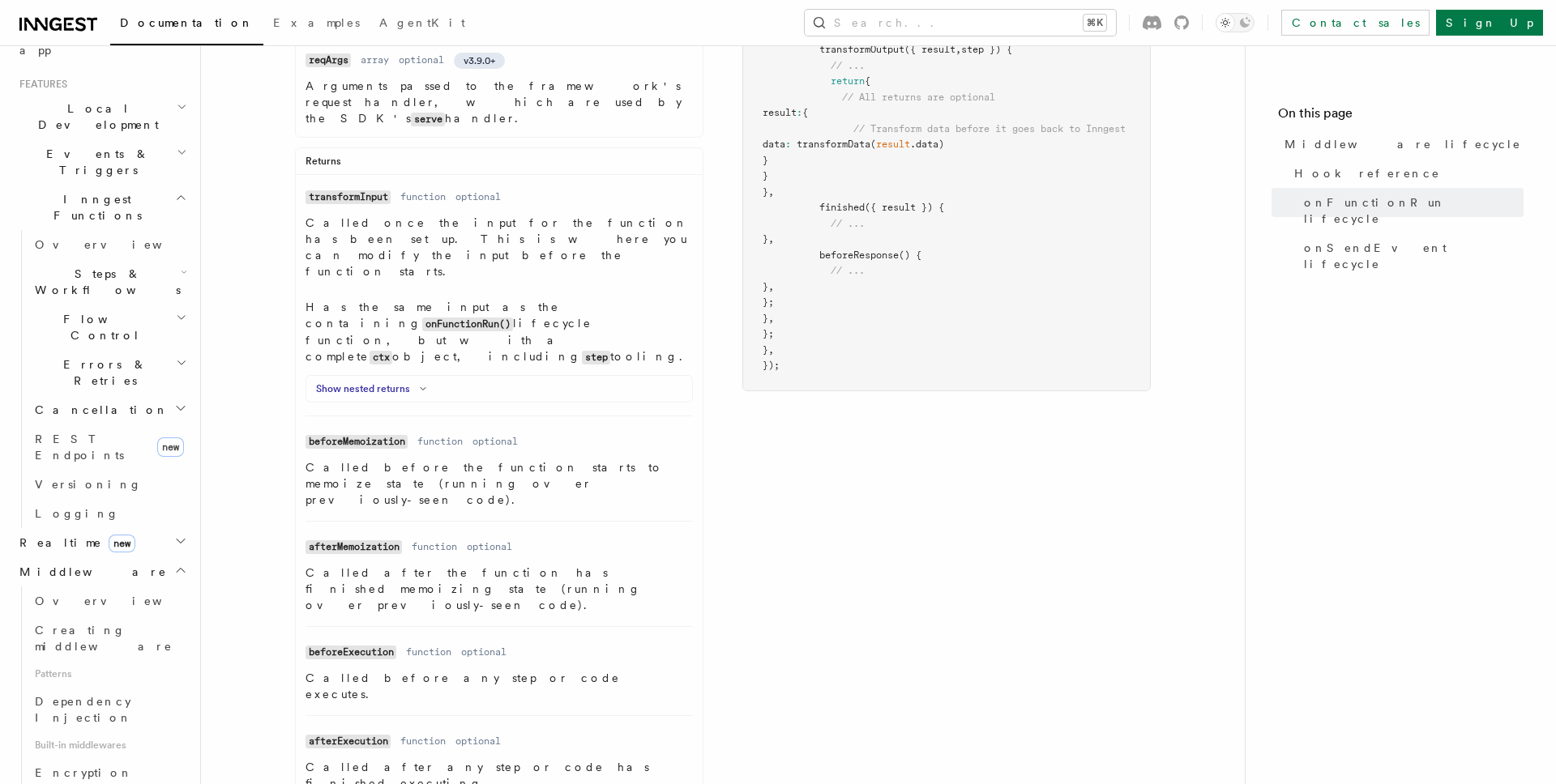
click at [432, 670] on p "Called before any step or code executes." at bounding box center [499, 686] width 387 height 32
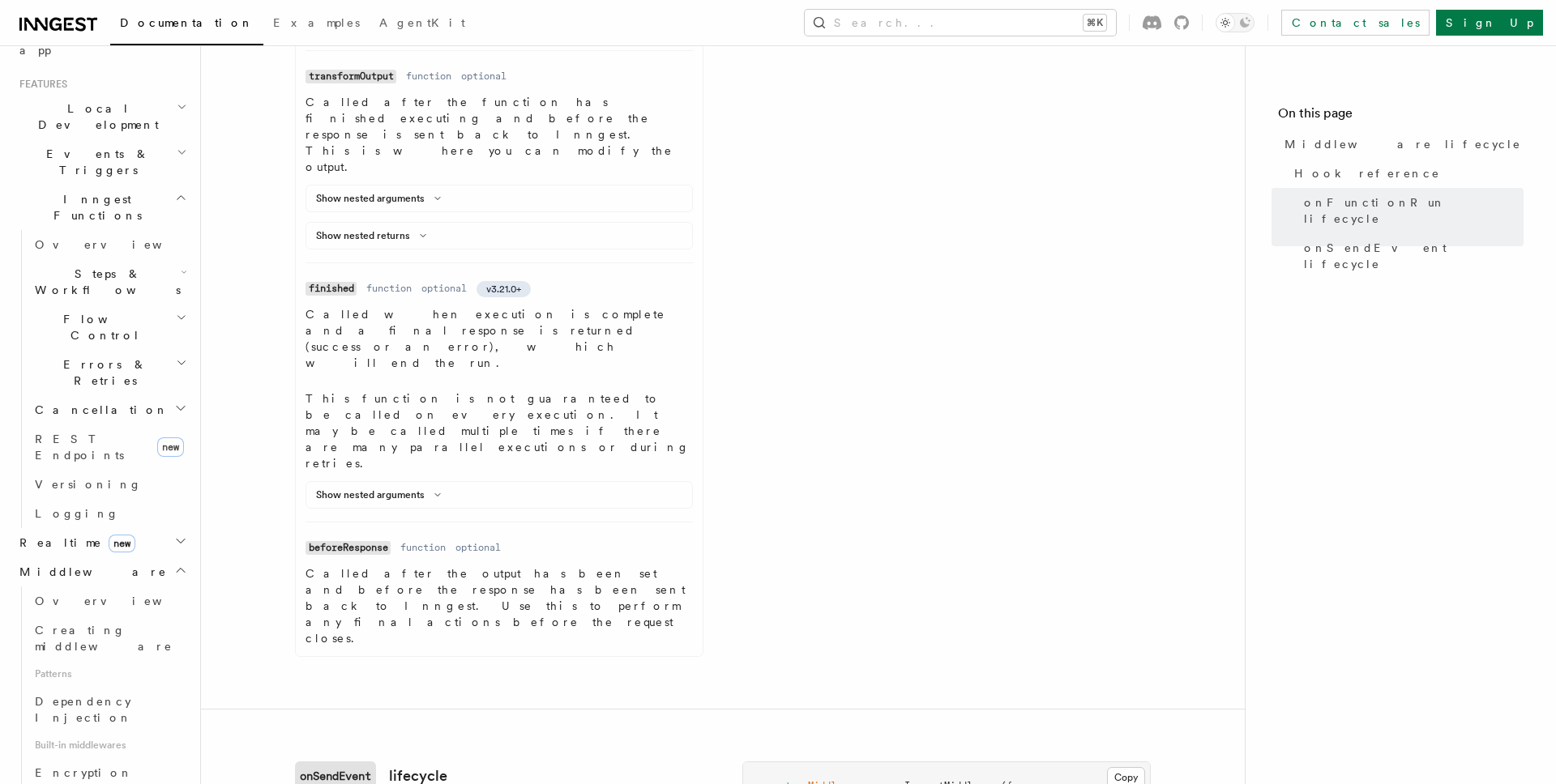
scroll to position [1477, 0]
